Goal: Book appointment/travel/reservation

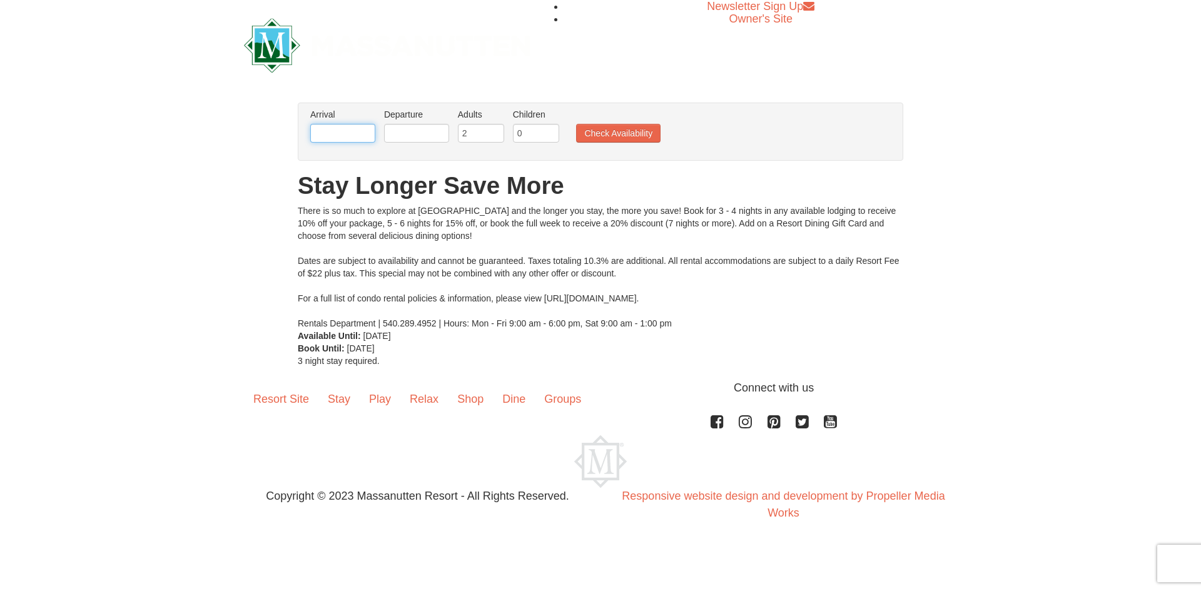
click at [353, 133] on input "text" at bounding box center [342, 133] width 65 height 19
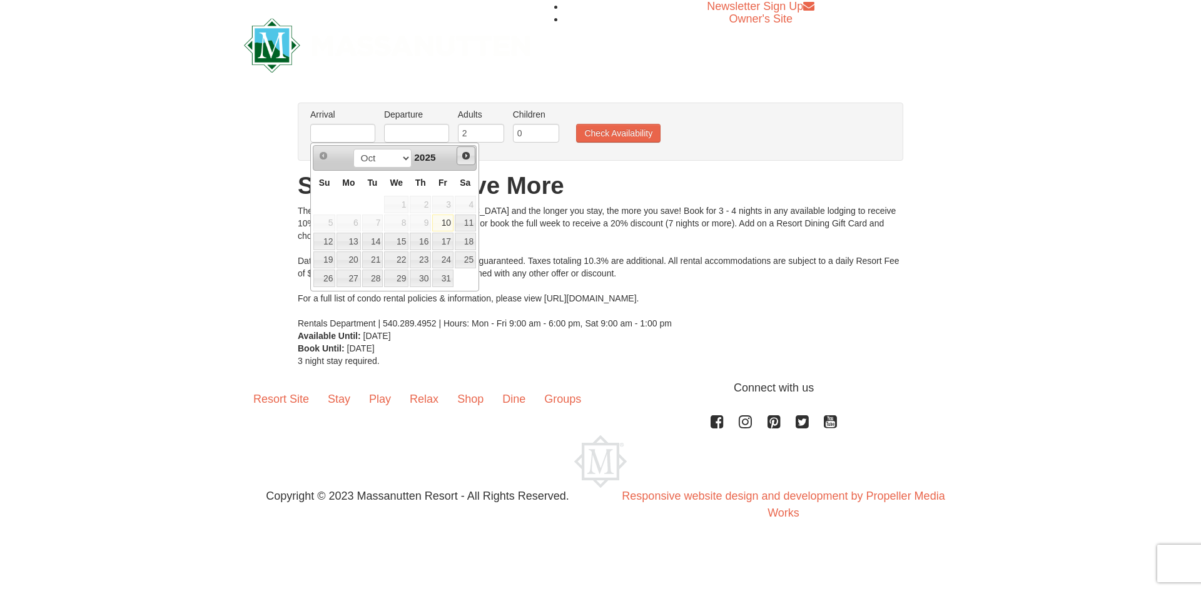
click at [474, 156] on link "Next" at bounding box center [466, 155] width 19 height 19
click at [473, 158] on link "Next" at bounding box center [466, 155] width 19 height 19
click at [472, 161] on link "Next" at bounding box center [466, 155] width 19 height 19
click at [322, 154] on span "Prev" at bounding box center [323, 156] width 10 height 10
click at [447, 219] on link "12" at bounding box center [442, 224] width 21 height 18
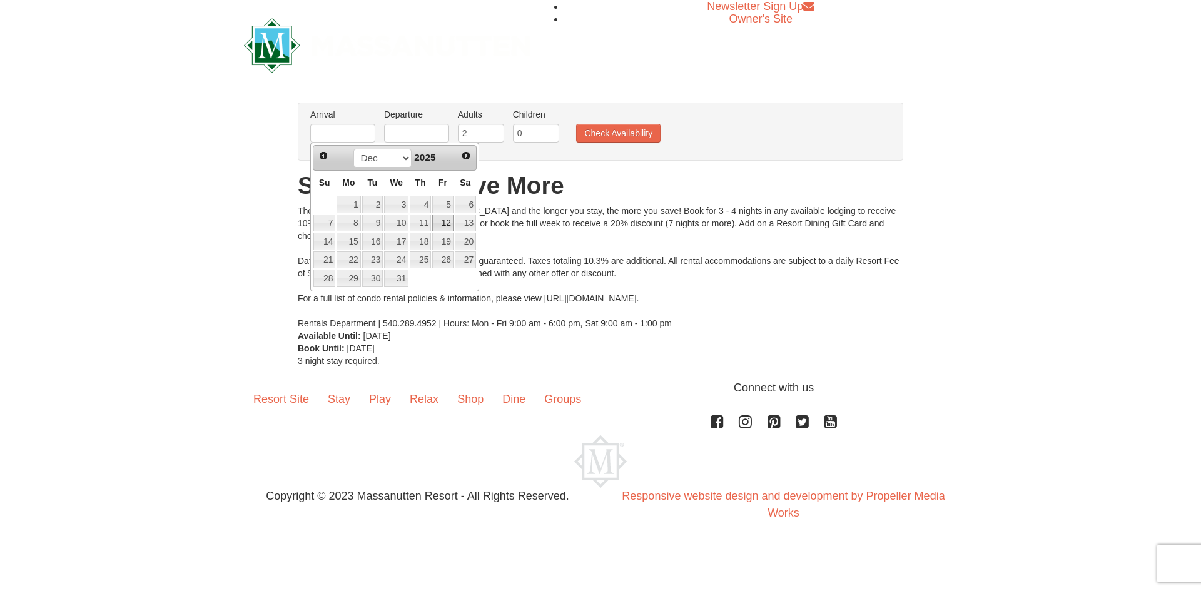
type input "12/12/2025"
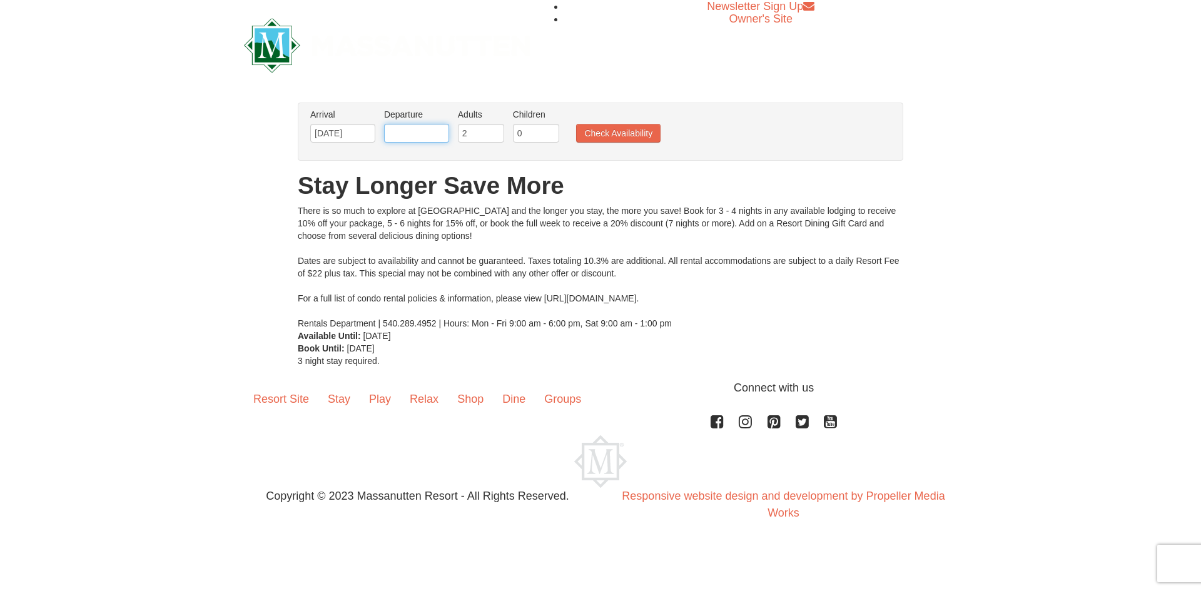
click at [417, 137] on input "text" at bounding box center [416, 133] width 65 height 19
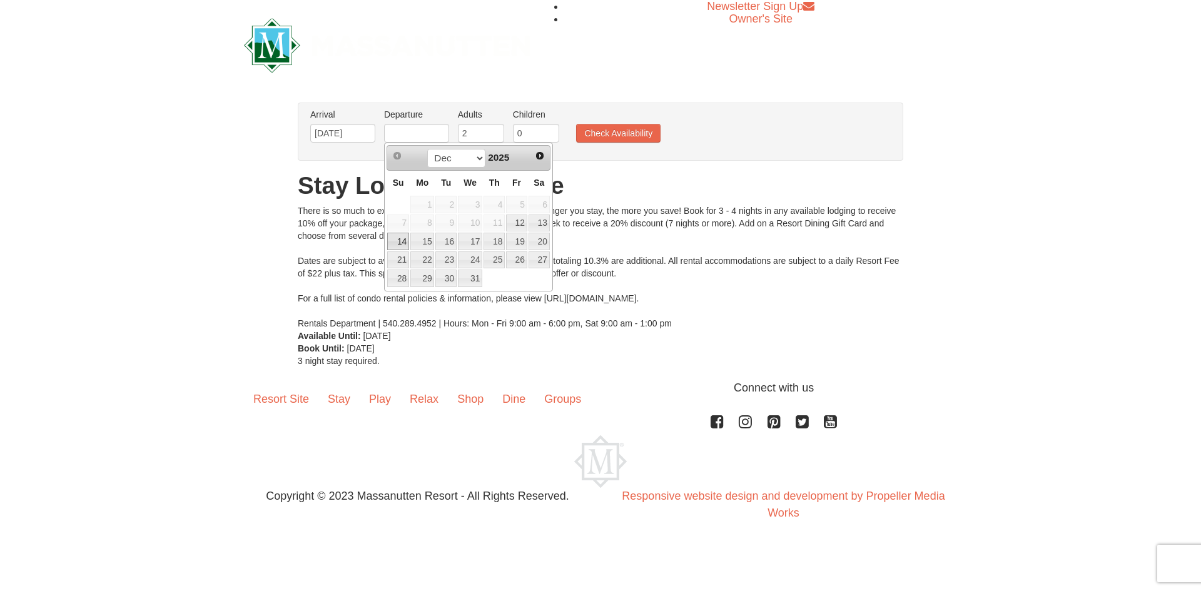
click at [407, 240] on link "14" at bounding box center [398, 242] width 22 height 18
type input "12/14/2025"
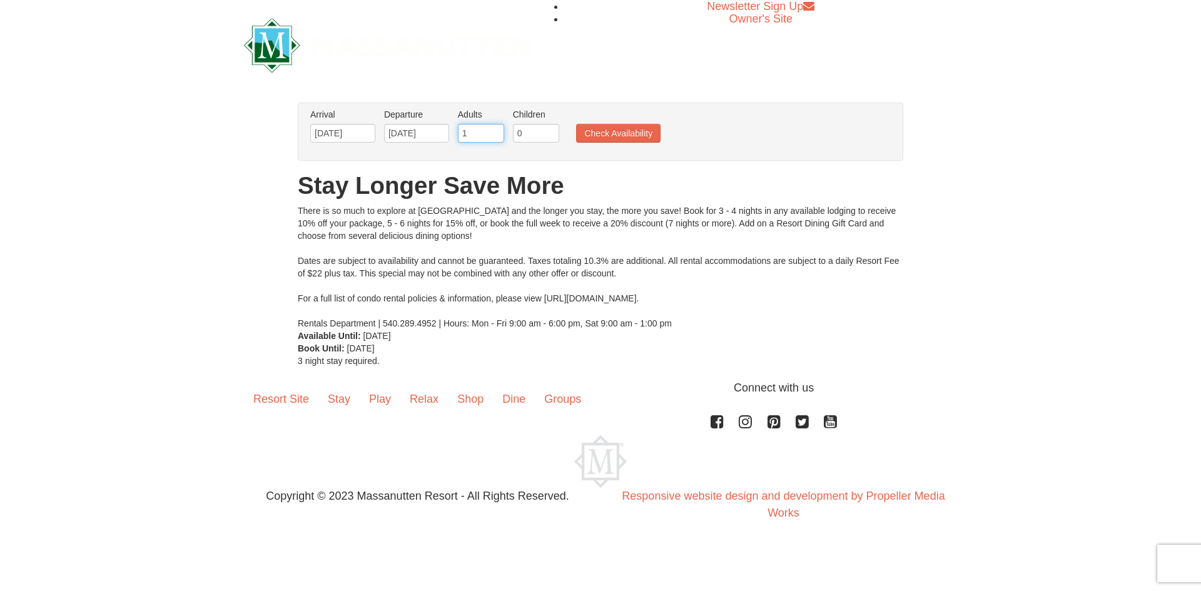
type input "1"
click at [494, 134] on input "1" at bounding box center [481, 133] width 46 height 19
click at [531, 131] on input "0" at bounding box center [536, 133] width 46 height 19
click at [552, 129] on input "1" at bounding box center [536, 133] width 46 height 19
type input "2"
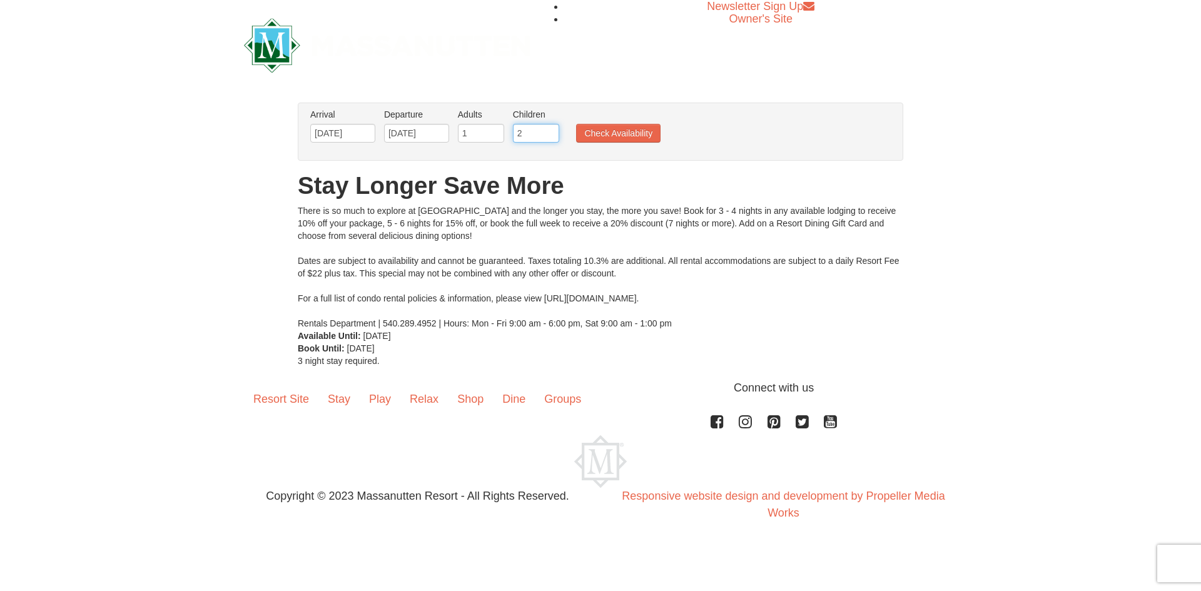
click at [552, 128] on input "2" at bounding box center [536, 133] width 46 height 19
click at [602, 135] on button "Check Availability" at bounding box center [618, 133] width 84 height 19
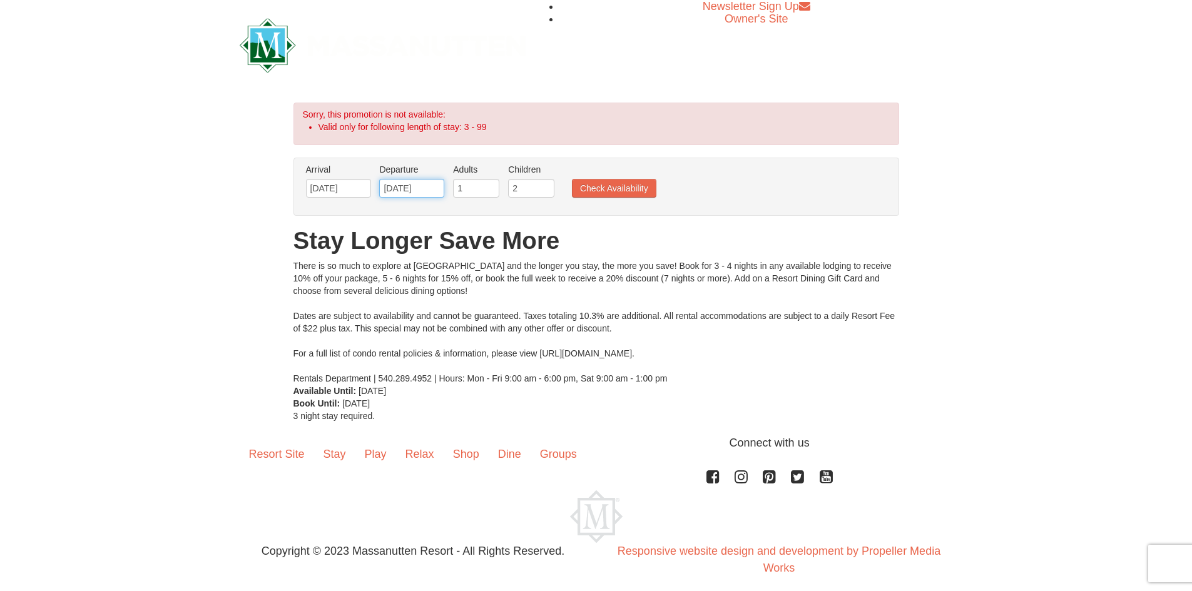
click at [426, 188] on input "12/14/2025" at bounding box center [411, 188] width 65 height 19
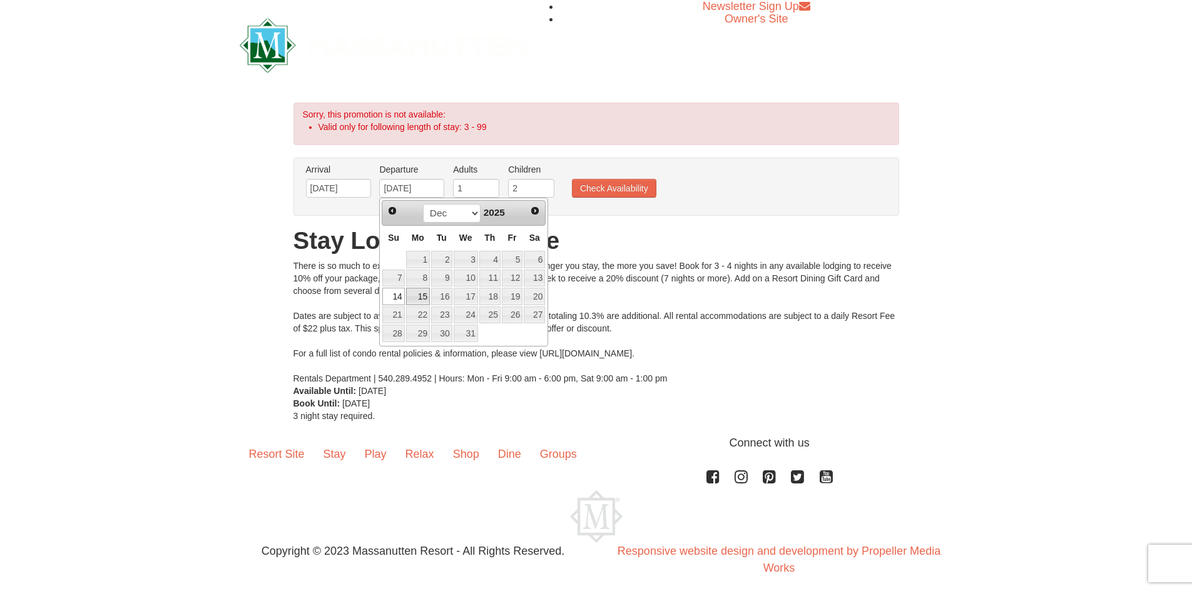
click at [421, 296] on link "15" at bounding box center [418, 297] width 24 height 18
type input "[DATE]"
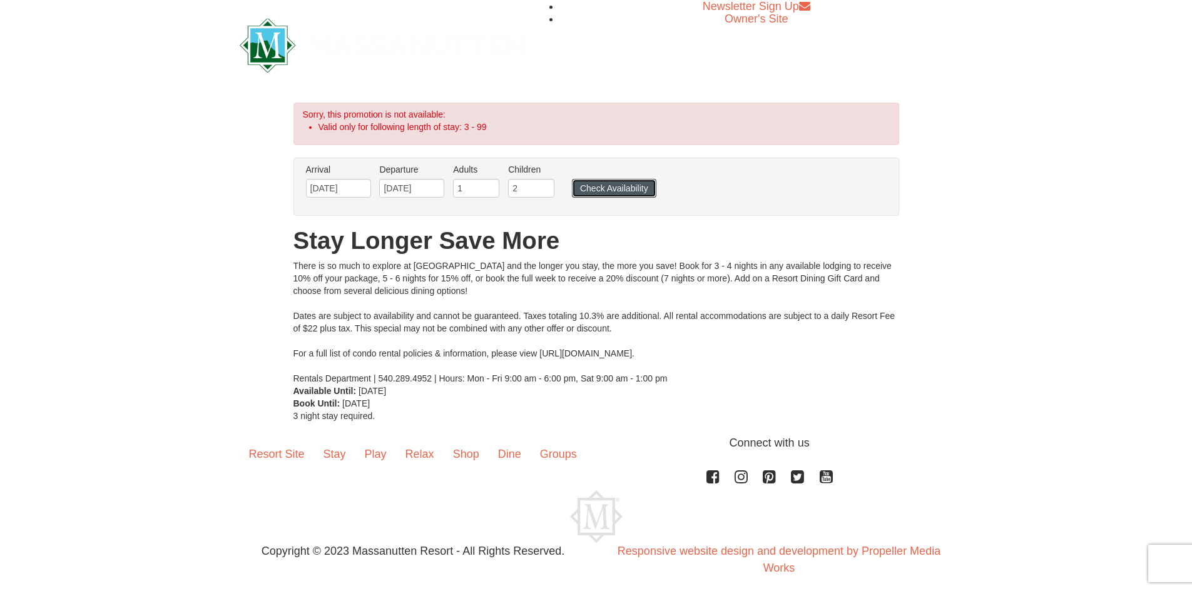
click at [617, 184] on button "Check Availability" at bounding box center [614, 188] width 84 height 19
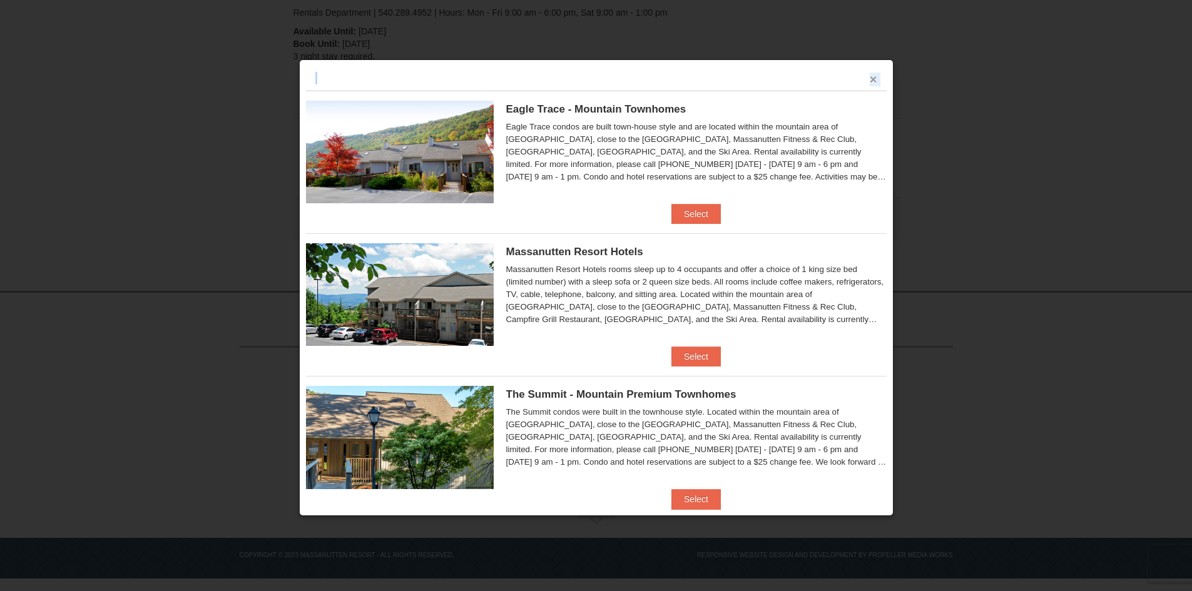
click at [860, 79] on div "×" at bounding box center [596, 78] width 580 height 24
click at [869, 81] on button "×" at bounding box center [873, 79] width 8 height 13
